Goal: Task Accomplishment & Management: Use online tool/utility

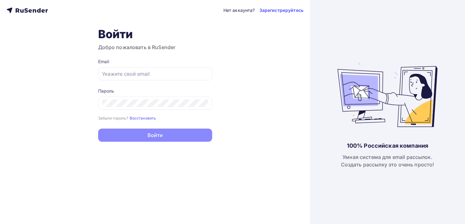
type input "[EMAIL_ADDRESS][DOMAIN_NAME]"
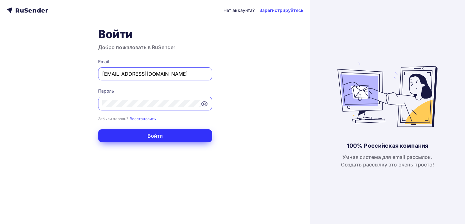
click at [129, 139] on button "Войти" at bounding box center [155, 135] width 114 height 13
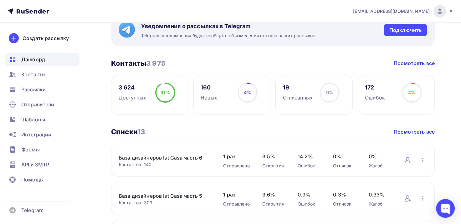
scroll to position [31, 0]
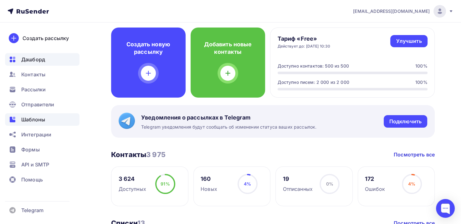
click at [43, 115] on div "Шаблоны" at bounding box center [42, 119] width 74 height 13
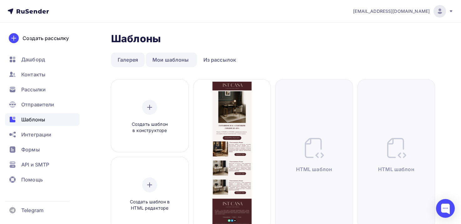
click at [142, 60] on link "Галерея" at bounding box center [127, 60] width 33 height 14
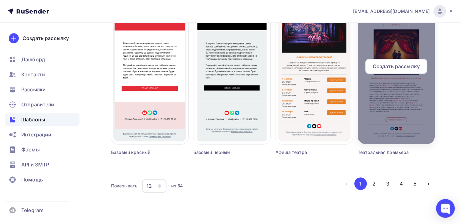
scroll to position [430, 0]
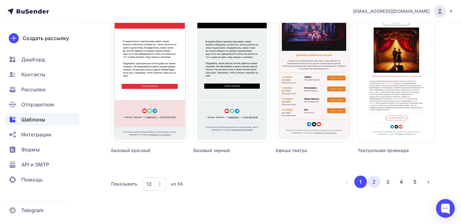
click at [371, 180] on button "2" at bounding box center [373, 181] width 13 height 13
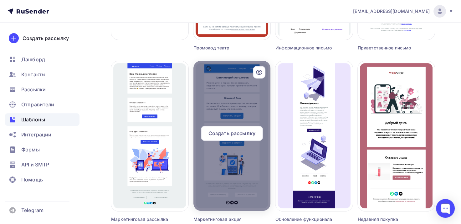
scroll to position [188, 0]
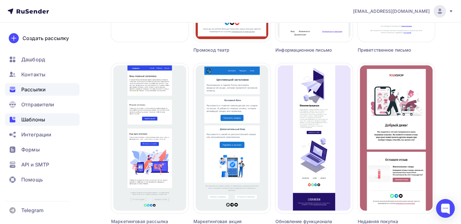
click at [36, 95] on div "Рассылки" at bounding box center [42, 89] width 74 height 13
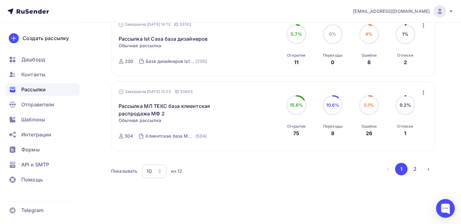
scroll to position [708, 0]
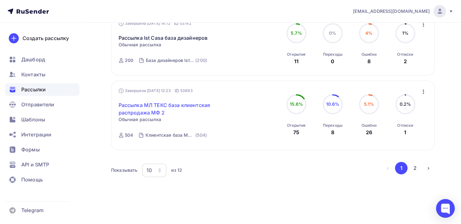
click at [180, 103] on link "Рассылка МЛ ТЕКС база клиентская распродажа МФ 2" at bounding box center [171, 108] width 107 height 15
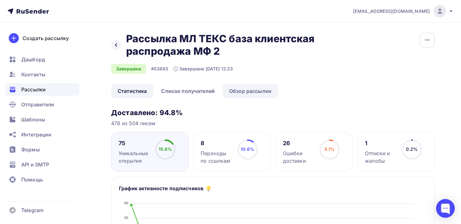
click at [242, 92] on link "Обзор рассылки" at bounding box center [249, 91] width 55 height 14
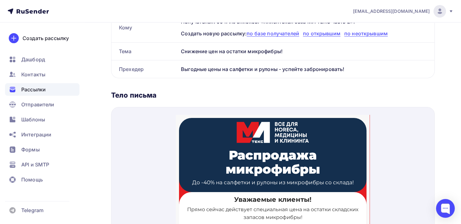
scroll to position [88, 0]
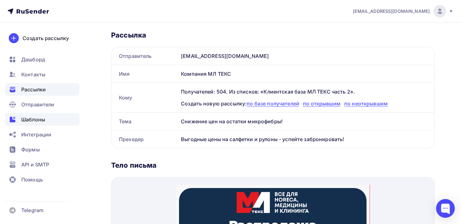
click at [42, 119] on span "Шаблоны" at bounding box center [33, 120] width 24 height 8
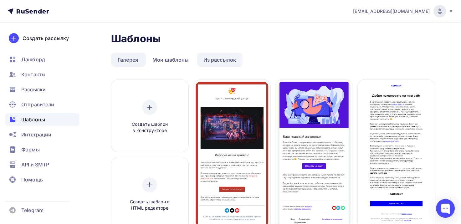
click at [234, 61] on link "Из рассылок" at bounding box center [220, 60] width 46 height 14
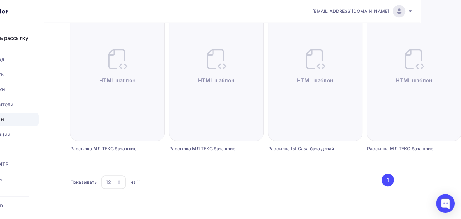
scroll to position [435, 41]
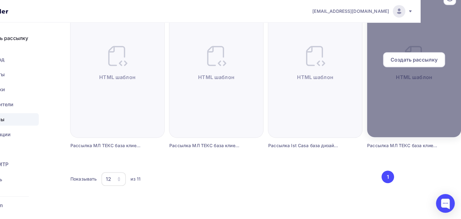
click at [414, 108] on div at bounding box center [414, 62] width 94 height 150
click at [412, 79] on div at bounding box center [414, 62] width 94 height 150
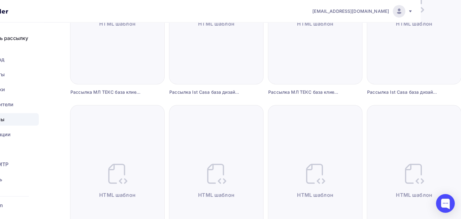
scroll to position [310, 41]
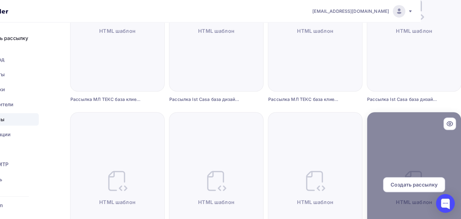
click at [420, 184] on span "Создать рассылку" at bounding box center [413, 185] width 47 height 8
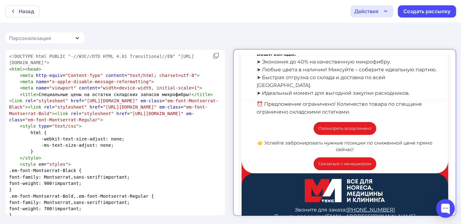
scroll to position [156, 0]
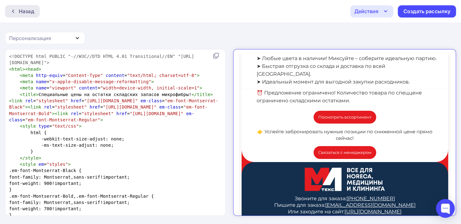
click at [22, 10] on div "Назад" at bounding box center [26, 12] width 15 height 8
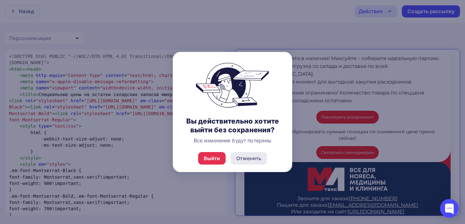
click at [240, 158] on div "Отменить" at bounding box center [248, 158] width 25 height 8
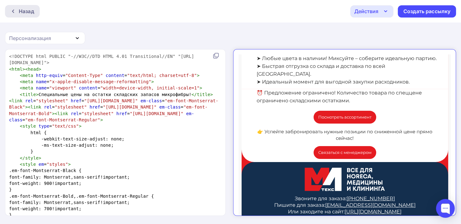
click at [28, 13] on div "Назад" at bounding box center [26, 12] width 15 height 8
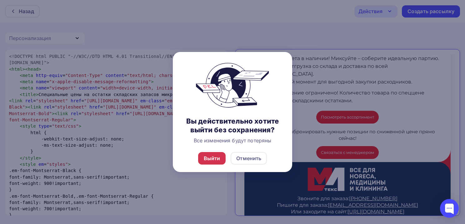
click at [210, 161] on div "Выйти" at bounding box center [212, 158] width 17 height 8
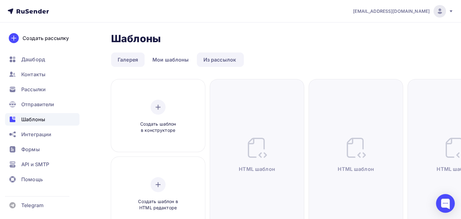
click at [135, 60] on link "Галерея" at bounding box center [127, 60] width 33 height 14
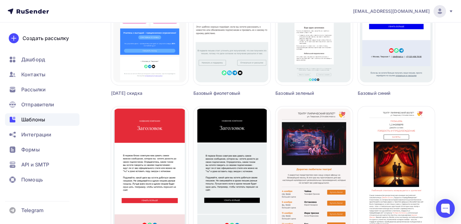
scroll to position [430, 0]
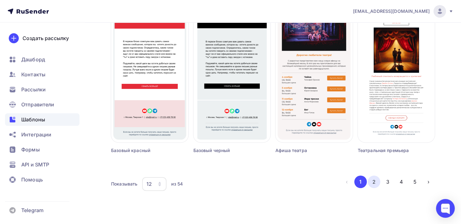
click at [373, 184] on button "2" at bounding box center [373, 181] width 13 height 13
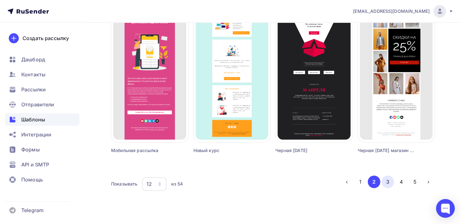
click at [384, 180] on button "3" at bounding box center [387, 181] width 13 height 13
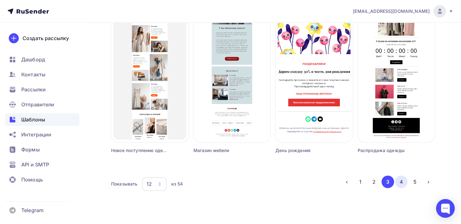
click at [399, 182] on button "4" at bounding box center [401, 181] width 13 height 13
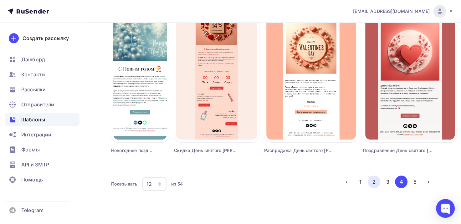
click at [371, 182] on button "2" at bounding box center [373, 181] width 13 height 13
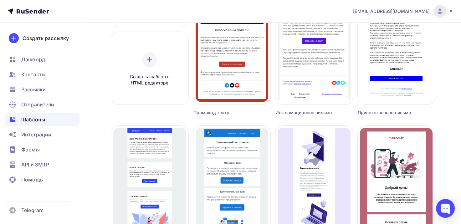
scroll to position [23, 0]
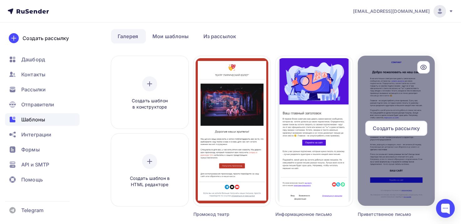
click at [400, 127] on span "Создать рассылку" at bounding box center [395, 128] width 47 height 8
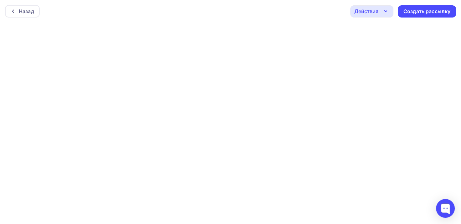
click at [383, 11] on icon "button" at bounding box center [385, 12] width 8 height 8
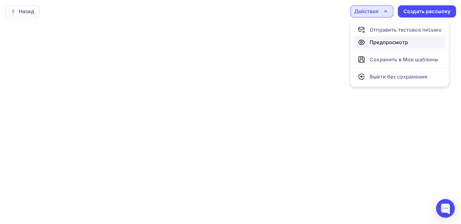
click at [376, 45] on div "Предпросмотр" at bounding box center [388, 42] width 38 height 8
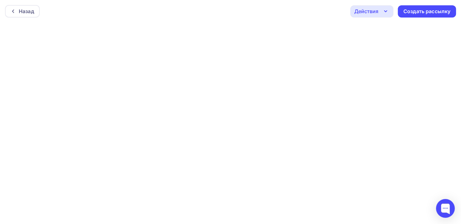
click at [371, 14] on div "Действия" at bounding box center [366, 12] width 24 height 8
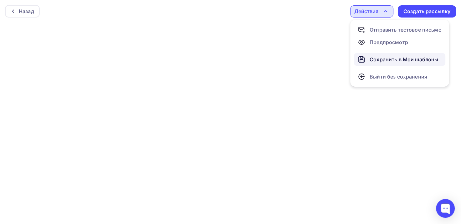
click at [376, 57] on div "Сохранить в Мои шаблоны" at bounding box center [403, 60] width 68 height 8
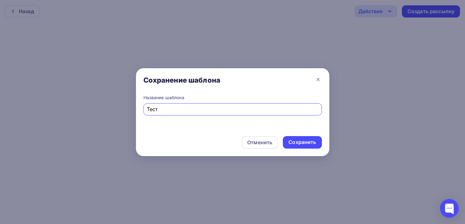
type input "Тест"
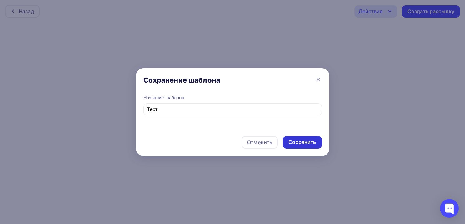
click at [313, 140] on div "Сохранить" at bounding box center [303, 142] width 28 height 7
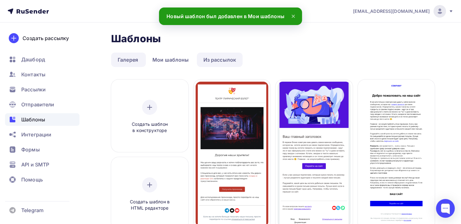
click at [220, 65] on link "Из рассылок" at bounding box center [220, 60] width 46 height 14
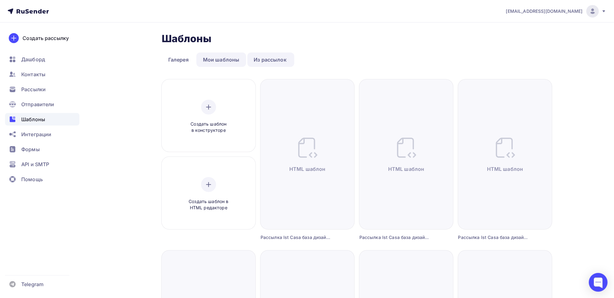
click at [219, 65] on link "Мои шаблоны" at bounding box center [221, 60] width 50 height 14
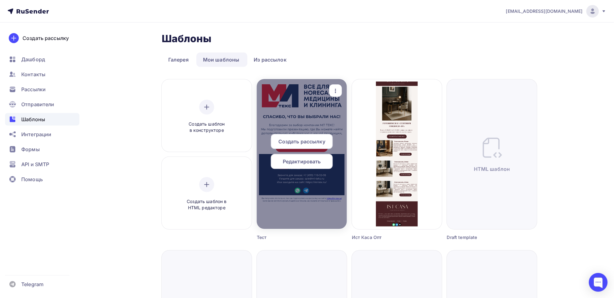
click at [306, 164] on span "Редактировать" at bounding box center [302, 162] width 38 height 8
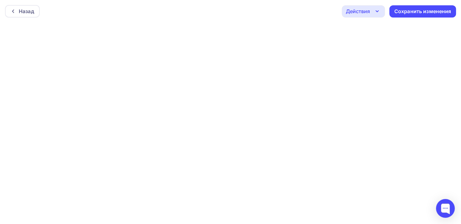
click at [367, 13] on div "Действия" at bounding box center [357, 12] width 24 height 8
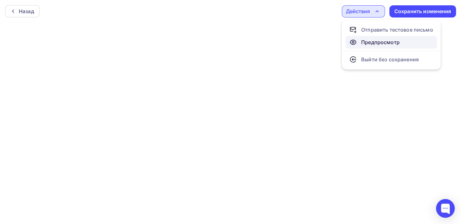
click at [385, 44] on div "Предпросмотр" at bounding box center [380, 42] width 38 height 8
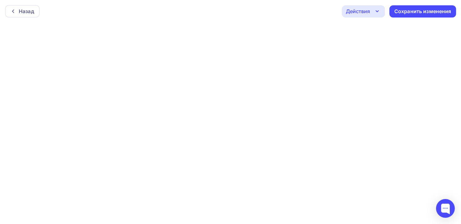
scroll to position [1, 0]
click at [381, 10] on div "Действия" at bounding box center [362, 10] width 43 height 12
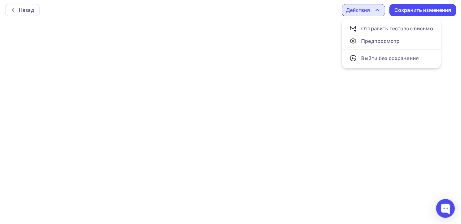
click at [326, 14] on div "Назад Действия Отправить тестовое письмо Предпросмотр Выйти без сохранения Сохр…" at bounding box center [230, 10] width 461 height 23
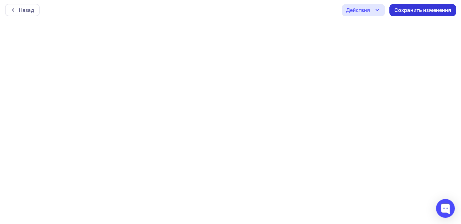
click at [413, 11] on div "Сохранить изменения" at bounding box center [422, 10] width 57 height 7
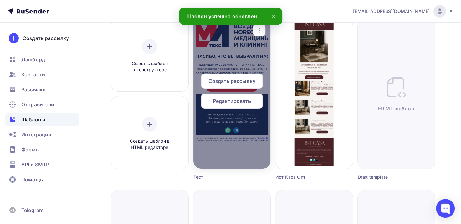
scroll to position [63, 0]
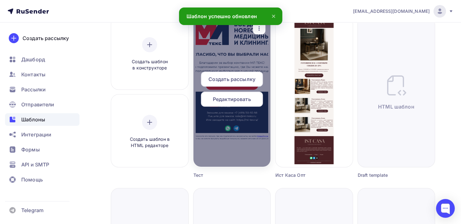
click at [236, 96] on span "Редактировать" at bounding box center [232, 99] width 38 height 8
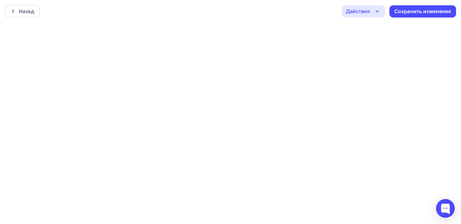
scroll to position [1, 0]
click at [23, 12] on div "Назад" at bounding box center [26, 10] width 15 height 8
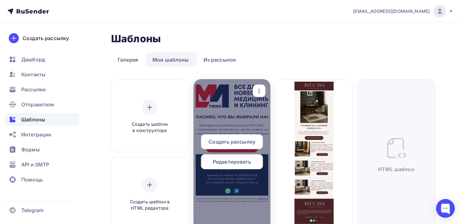
click at [225, 124] on div at bounding box center [231, 154] width 77 height 150
click at [249, 162] on span "Редактировать" at bounding box center [232, 162] width 38 height 8
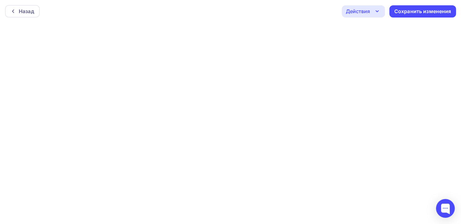
click at [377, 10] on icon "button" at bounding box center [377, 12] width 8 height 8
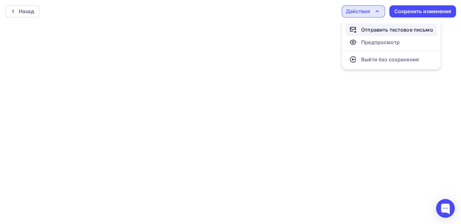
click at [386, 31] on div "Отправить тестовое письмо" at bounding box center [397, 30] width 72 height 8
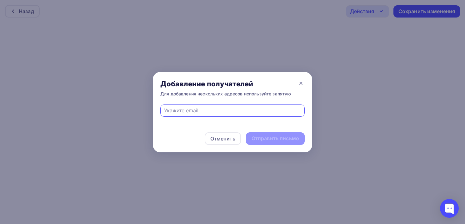
type input "[EMAIL_ADDRESS][DOMAIN_NAME]"
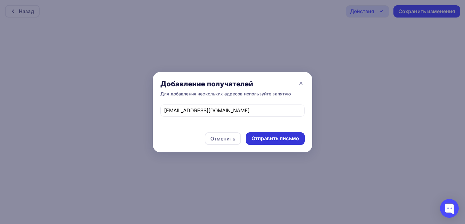
click at [282, 138] on div "Отправить письмо" at bounding box center [276, 138] width 48 height 7
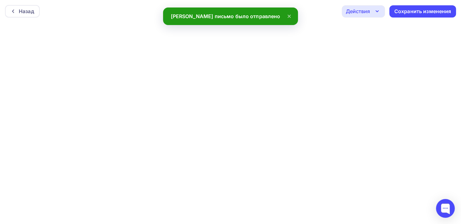
click at [315, 18] on div "Назад Действия Отправить тестовое письмо Предпросмотр Выйти без сохранения Сохр…" at bounding box center [230, 11] width 461 height 23
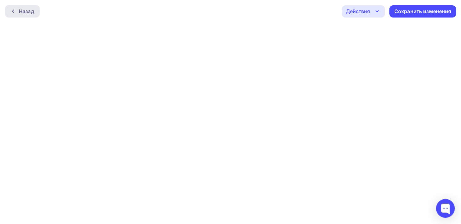
click at [28, 9] on div "Назад" at bounding box center [26, 12] width 15 height 8
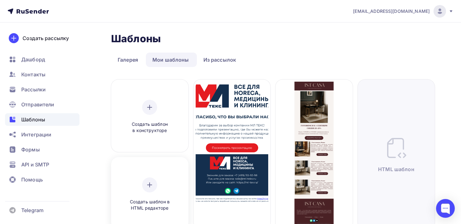
click at [159, 195] on div "Создать шаблон в HTML редакторе" at bounding box center [149, 194] width 59 height 34
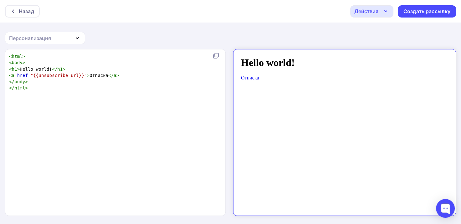
scroll to position [2, 0]
click at [98, 97] on div "xxxxxxxxxx < html > < body > < h1 > Hello world! </ h1 > < a href = "{{unsubscr…" at bounding box center [122, 140] width 228 height 177
click at [24, 16] on div "Назад" at bounding box center [22, 11] width 35 height 13
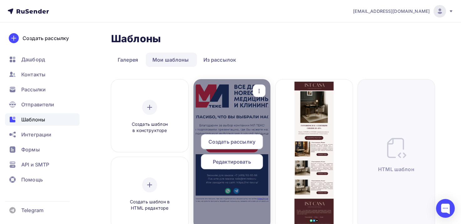
click at [239, 164] on span "Редактировать" at bounding box center [232, 162] width 38 height 8
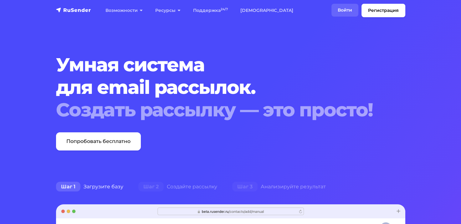
click at [348, 9] on link "Войти" at bounding box center [344, 10] width 27 height 13
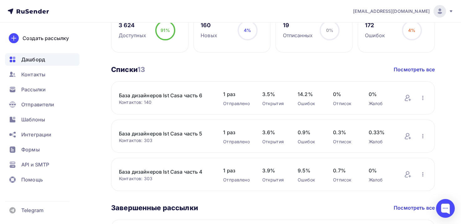
scroll to position [188, 0]
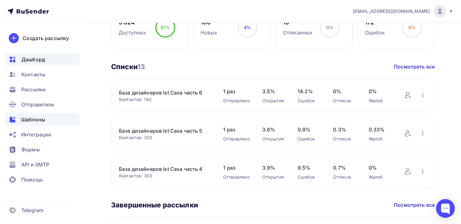
click at [44, 118] on span "Шаблоны" at bounding box center [33, 120] width 24 height 8
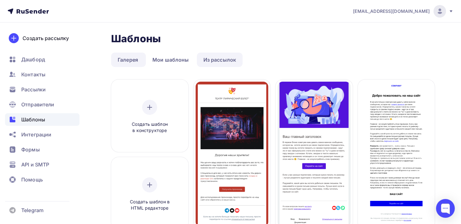
click at [201, 56] on link "Из рассылок" at bounding box center [220, 60] width 46 height 14
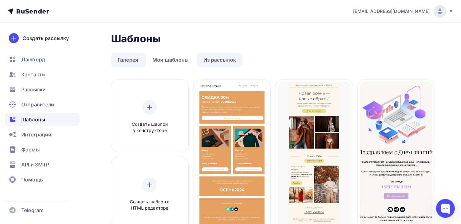
click at [233, 60] on link "Из рассылок" at bounding box center [220, 60] width 46 height 14
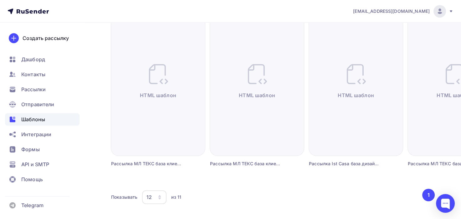
scroll to position [435, 0]
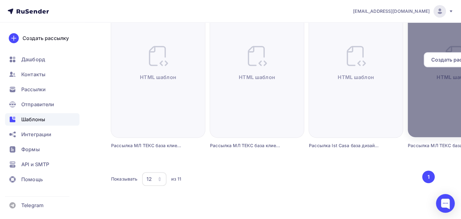
click at [430, 111] on div at bounding box center [454, 62] width 94 height 150
click at [419, 91] on div at bounding box center [454, 62] width 94 height 150
click at [440, 59] on span "Создать рассылку" at bounding box center [454, 60] width 47 height 8
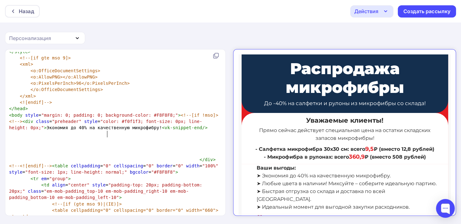
scroll to position [2, 0]
click at [108, 130] on span ""color: #f0f1f3; font-size: 0px; line-height: 0px;"" at bounding box center [105, 124] width 193 height 11
type textarea "f0f1f3"
click at [108, 130] on span ""color: #f0f1f3; font-size: 0px; line-height: 0px;"" at bounding box center [105, 124] width 193 height 11
click at [153, 118] on span ""margin: 0; padding: 0; background-color: #F8F8F8;"" at bounding box center [109, 115] width 137 height 5
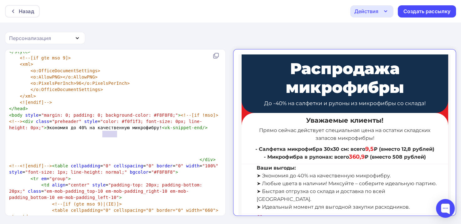
type textarea "F8F8F8"
click at [153, 118] on span ""margin: 0; padding: 0; background-color: #F8F8F8;"" at bounding box center [109, 115] width 137 height 5
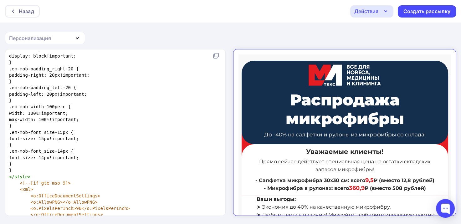
scroll to position [314, 0]
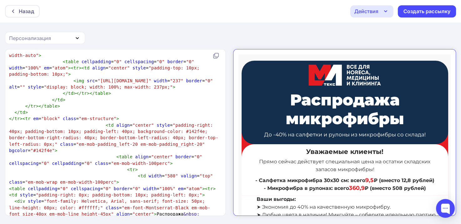
click at [164, 147] on span ""padding-right: 40px; padding-bottom: 10px; padding-left: 40px; background-colo…" at bounding box center [113, 135] width 209 height 24
type textarea "142f4e"
click at [164, 147] on span ""padding-right: 40px; padding-bottom: 10px; padding-left: 40px; background-colo…" at bounding box center [113, 135] width 209 height 24
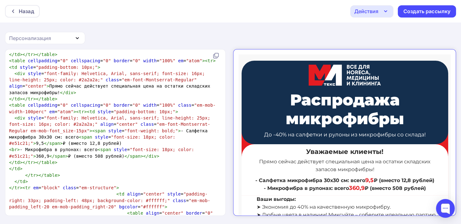
scroll to position [1125, 0]
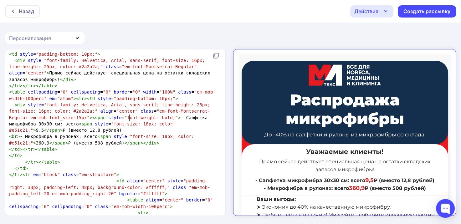
click at [129, 114] on pre "< div style = "font-family: Helvetica, Arial, sans-serif; line-height: 25px; fo…" at bounding box center [114, 118] width 212 height 32
click at [120, 121] on span ""font-size: 18px; color: #e51c21;"" at bounding box center [93, 126] width 169 height 11
type textarea "e51c21"
click at [120, 121] on span ""font-size: 18px; color: #e51c21;"" at bounding box center [93, 126] width 169 height 11
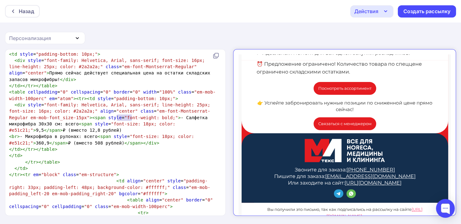
scroll to position [191, 0]
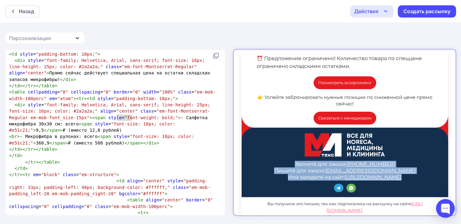
drag, startPoint x: 289, startPoint y: 150, endPoint x: 393, endPoint y: 166, distance: 104.9
click at [393, 166] on div "Звоните для заказа: +7 (499) 110-93-98 Пишите для заказа: sale@ml-teks.ru Или з…" at bounding box center [338, 165] width 181 height 20
copy div "Звоните для заказа: +7 (499) 110-93-98 Пишите для заказа: sale@ml-teks.ru Или з…"
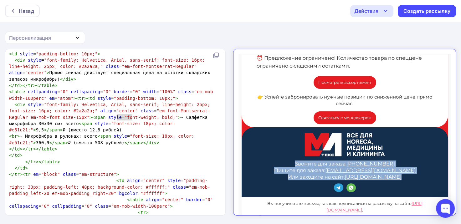
drag, startPoint x: 247, startPoint y: 190, endPoint x: 425, endPoint y: 198, distance: 178.1
click at [425, 198] on div "Вы получили это письмо, так как подписались на рассылку на сайте https://ml-tex…" at bounding box center [338, 205] width 181 height 20
copy div "Вы получили это письмо, так как подписались на рассылку на сайте https://ml-tex…"
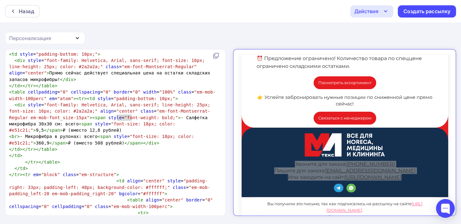
click at [288, 27] on div "Назад Действия Отправить тестовое письмо Сохранить в Мои шаблоны Выйти без сохр…" at bounding box center [230, 112] width 461 height 224
